Goal: Navigation & Orientation: Find specific page/section

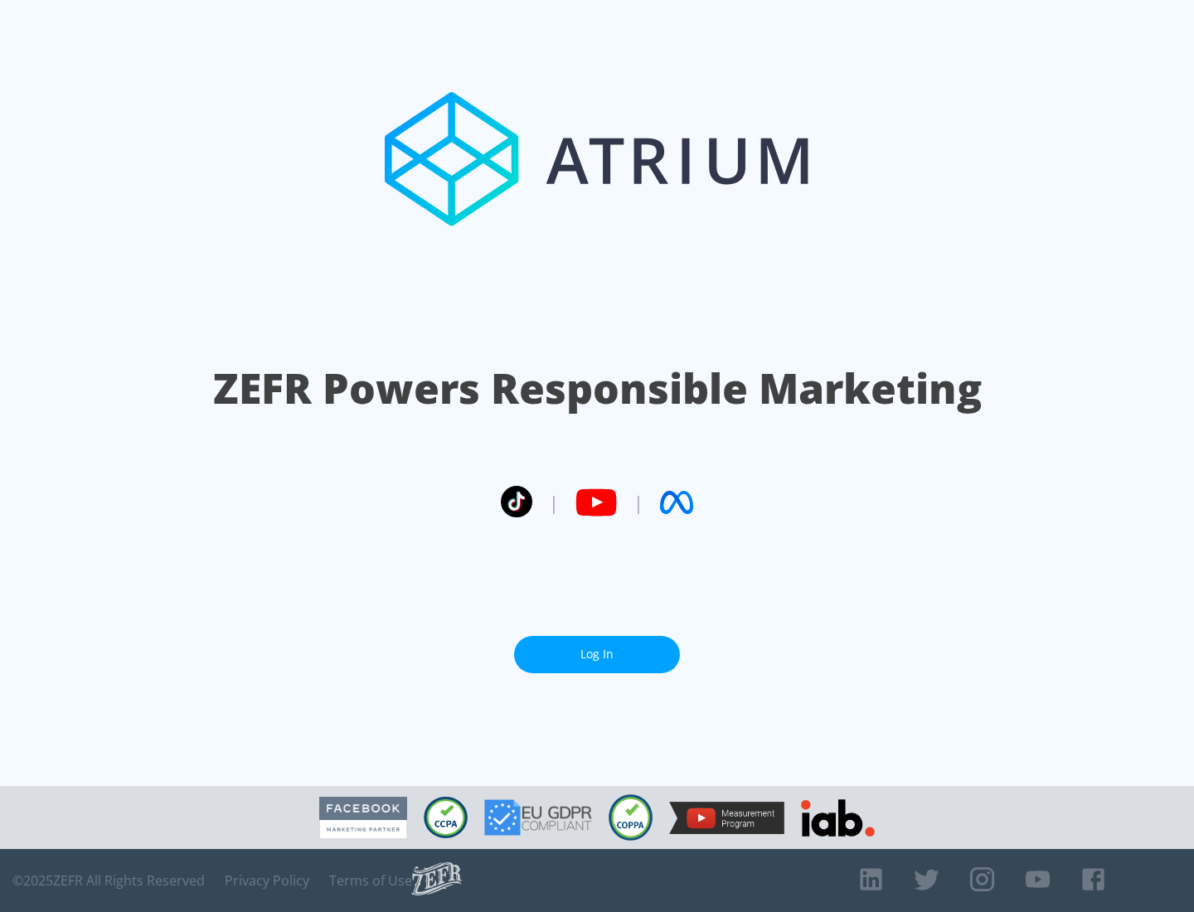
click at [597, 654] on link "Log In" at bounding box center [597, 654] width 166 height 37
